Goal: Navigation & Orientation: Find specific page/section

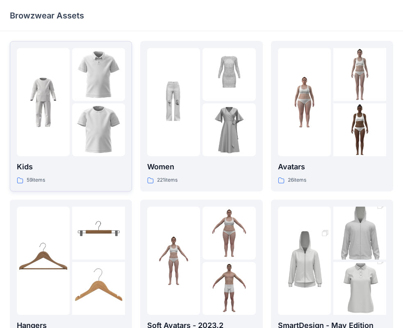
click at [82, 87] on img at bounding box center [98, 74] width 53 height 53
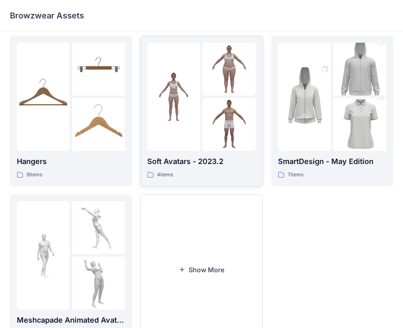
scroll to position [123, 0]
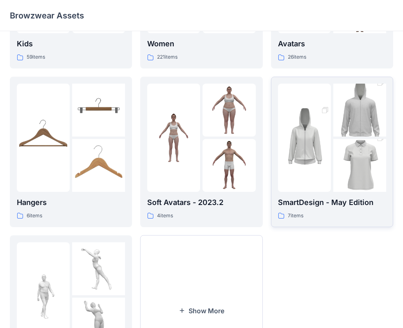
click at [349, 157] on img at bounding box center [360, 166] width 53 height 80
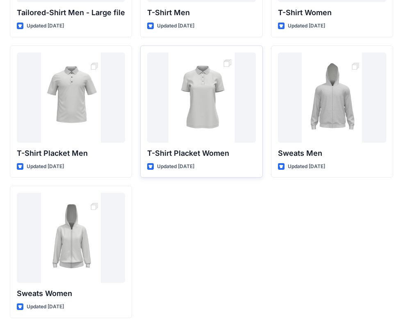
scroll to position [95, 0]
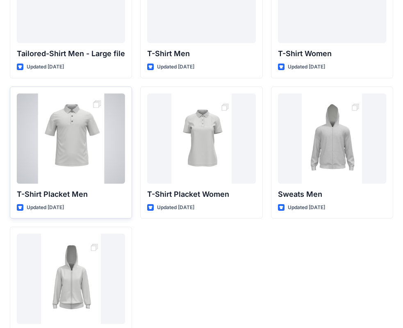
click at [86, 151] on div at bounding box center [71, 139] width 108 height 90
